Goal: Information Seeking & Learning: Learn about a topic

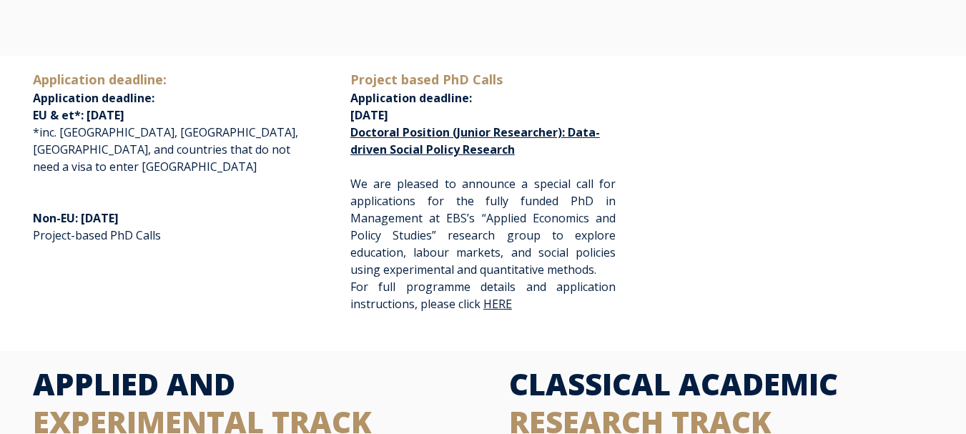
click at [466, 219] on span "We are pleased to announce a special call for applications for the fully funded…" at bounding box center [483, 227] width 265 height 102
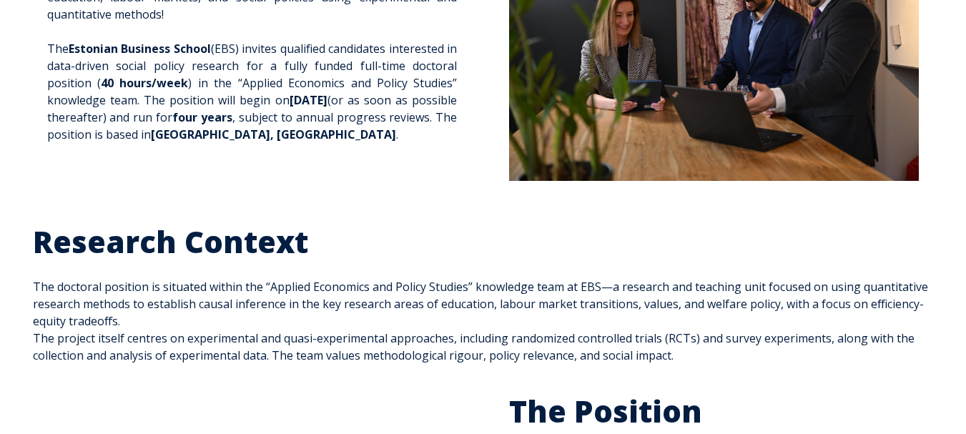
scroll to position [253, 0]
click at [463, 232] on h2 "Research Context" at bounding box center [483, 241] width 901 height 38
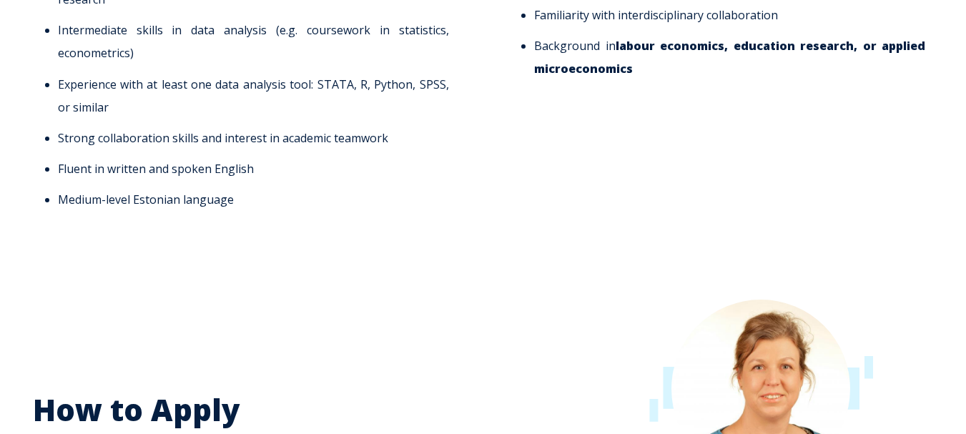
scroll to position [1640, 0]
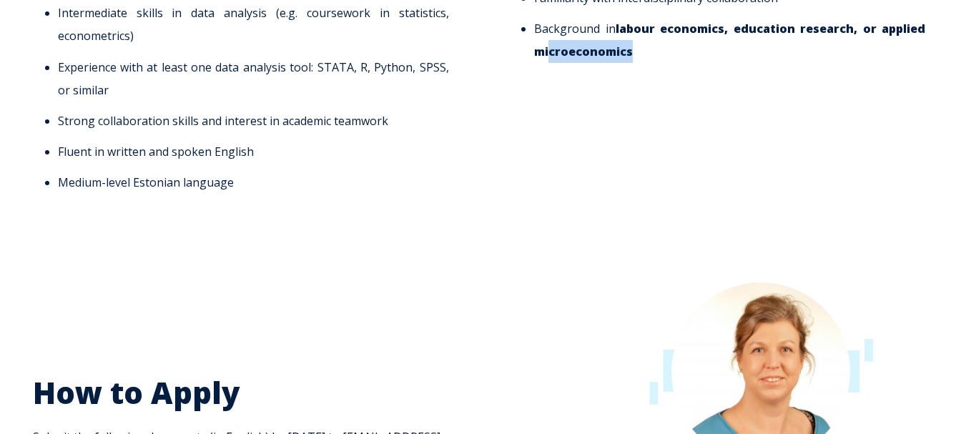
drag, startPoint x: 630, startPoint y: 85, endPoint x: 549, endPoint y: 193, distance: 135.3
